Goal: Information Seeking & Learning: Learn about a topic

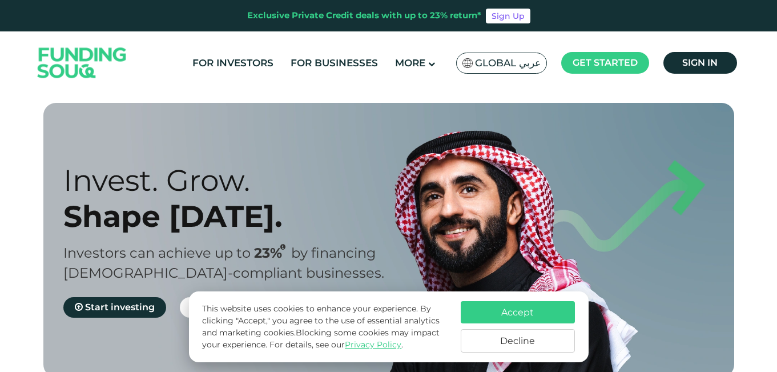
click at [511, 65] on span "Global عربي" at bounding box center [508, 63] width 66 height 13
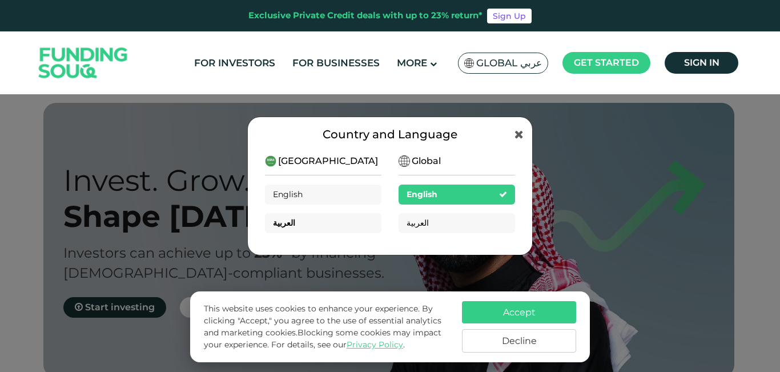
click at [339, 226] on div "العربية" at bounding box center [323, 223] width 117 height 20
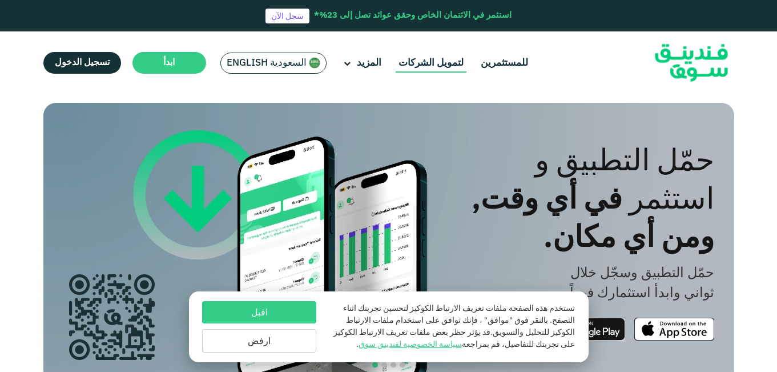
click at [396, 61] on link "لتمويل الشركات" at bounding box center [431, 63] width 71 height 19
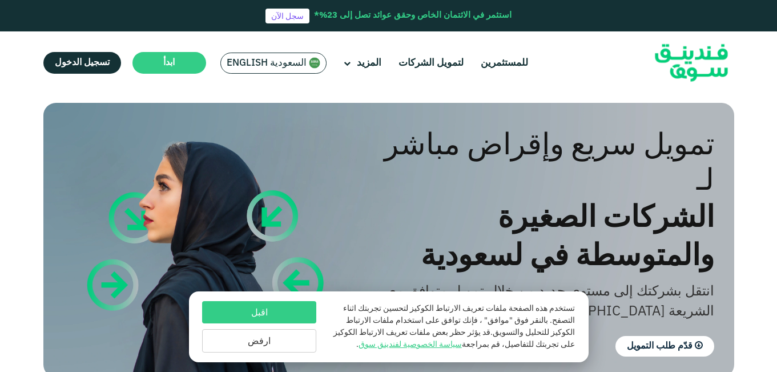
click at [307, 342] on button "ارفض" at bounding box center [259, 340] width 114 height 23
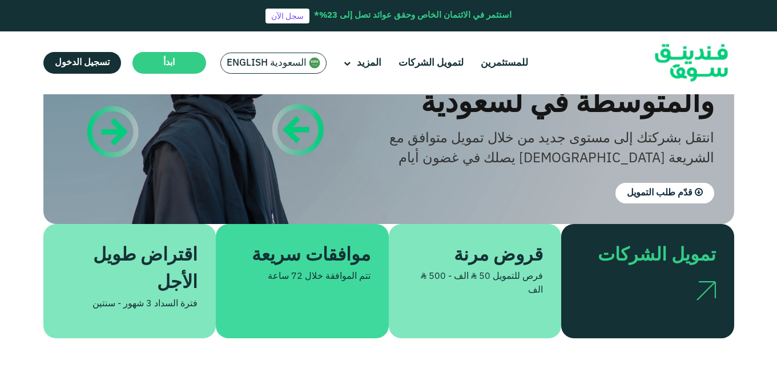
scroll to position [190, 0]
